Goal: Task Accomplishment & Management: Complete application form

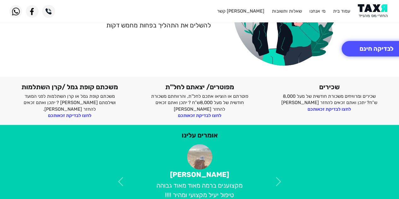
scroll to position [96, 0]
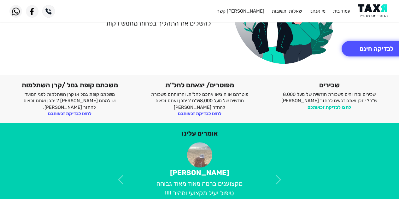
click at [335, 108] on link "לחצו לבדיקת זכאותכם" at bounding box center [328, 107] width 43 height 6
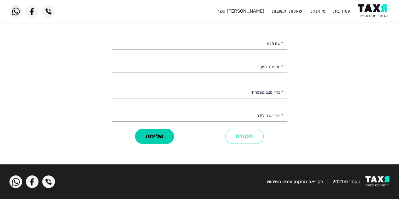
scroll to position [29, 0]
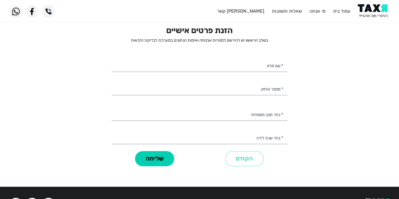
select select
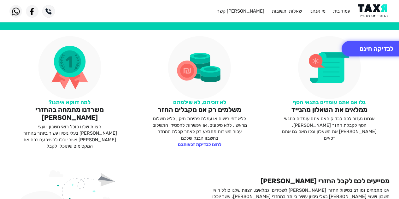
scroll to position [333, 0]
